Goal: Navigation & Orientation: Find specific page/section

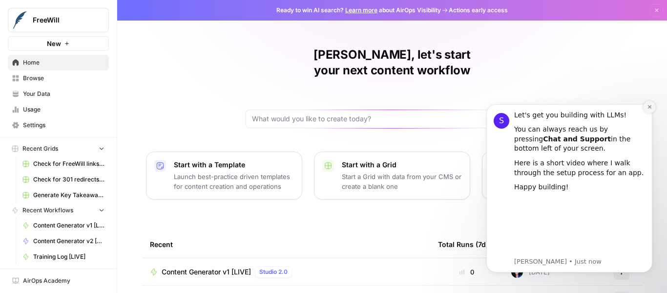
click at [649, 110] on button "Dismiss notification" at bounding box center [649, 107] width 13 height 13
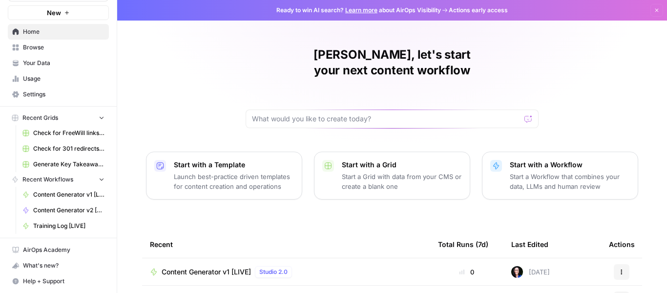
click at [55, 48] on span "Browse" at bounding box center [64, 47] width 82 height 9
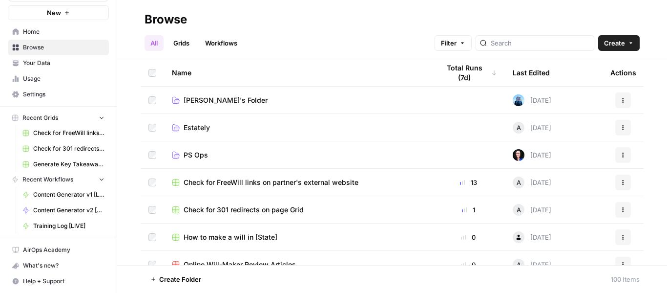
click at [234, 39] on link "Workflows" at bounding box center [221, 43] width 44 height 16
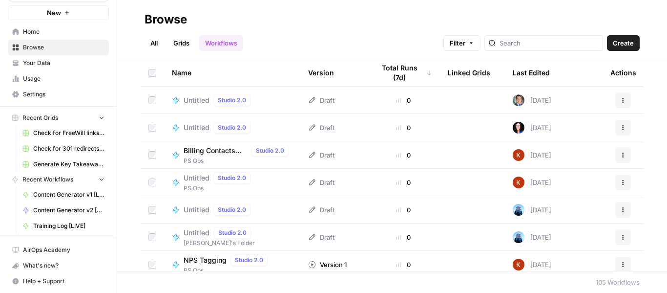
scroll to position [1514, 0]
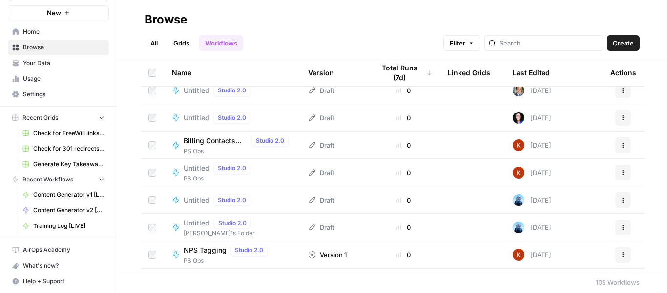
click at [201, 172] on span "Untitled" at bounding box center [197, 168] width 26 height 10
click at [201, 172] on div "Browse All Grids Workflows Filter Create Name Version Total Runs (7d) Linked Gr…" at bounding box center [392, 146] width 550 height 293
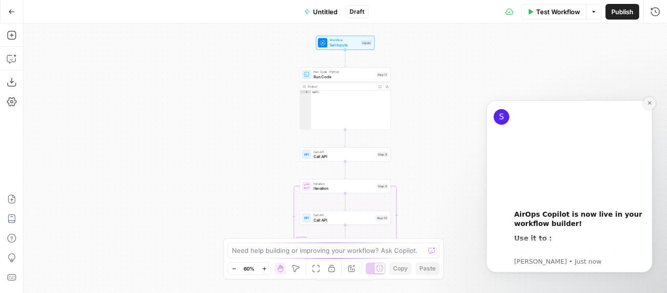
click at [651, 102] on icon "Dismiss notification" at bounding box center [649, 102] width 5 height 5
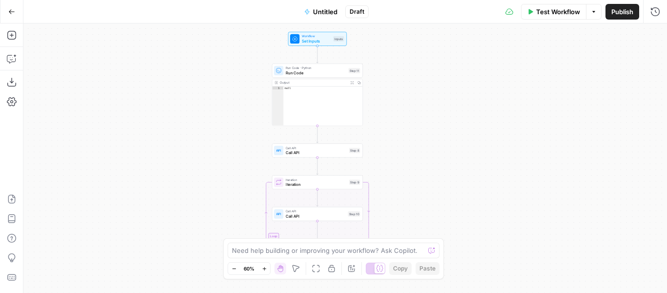
drag, startPoint x: 476, startPoint y: 171, endPoint x: 448, endPoint y: 173, distance: 27.4
click at [448, 173] on div "Workflow Set Inputs Inputs Run Code · Python Run Code Step 11 Output Expand Out…" at bounding box center [345, 157] width 644 height 269
